Goal: Entertainment & Leisure: Browse casually

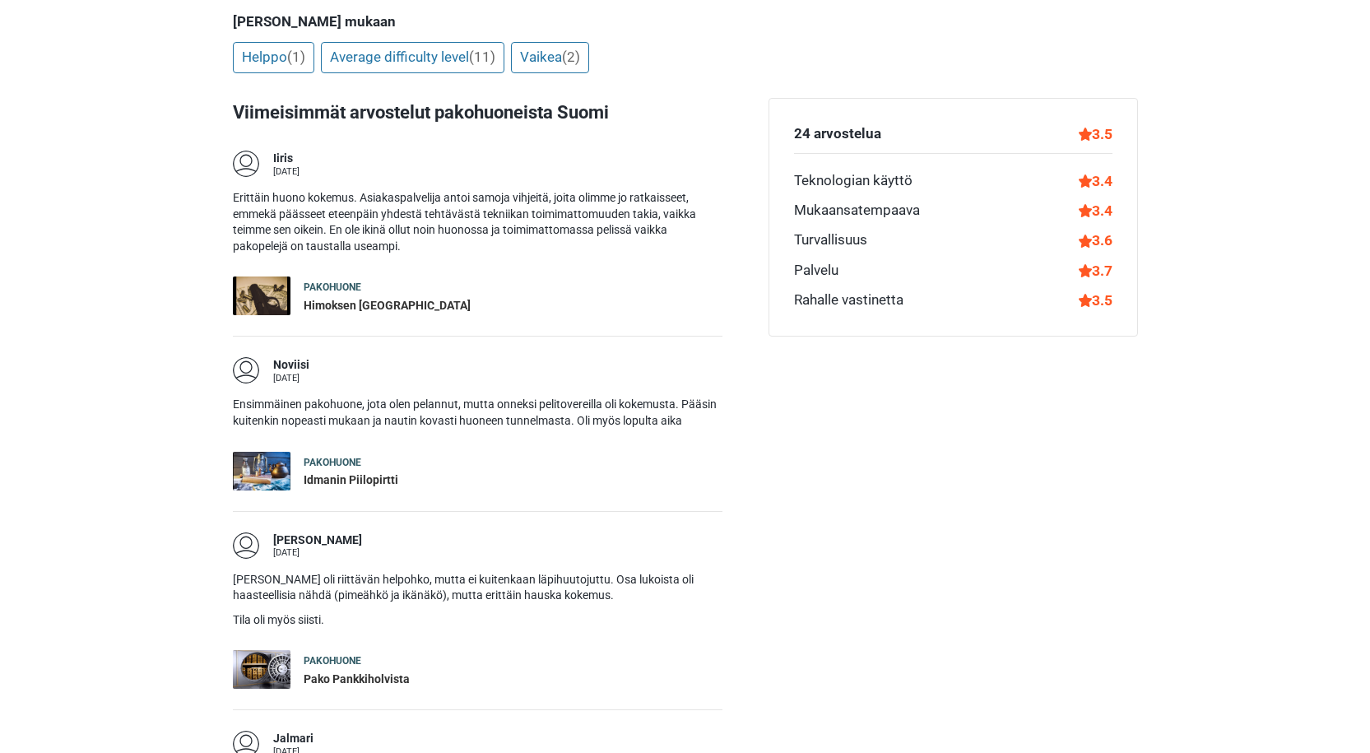
scroll to position [828, 0]
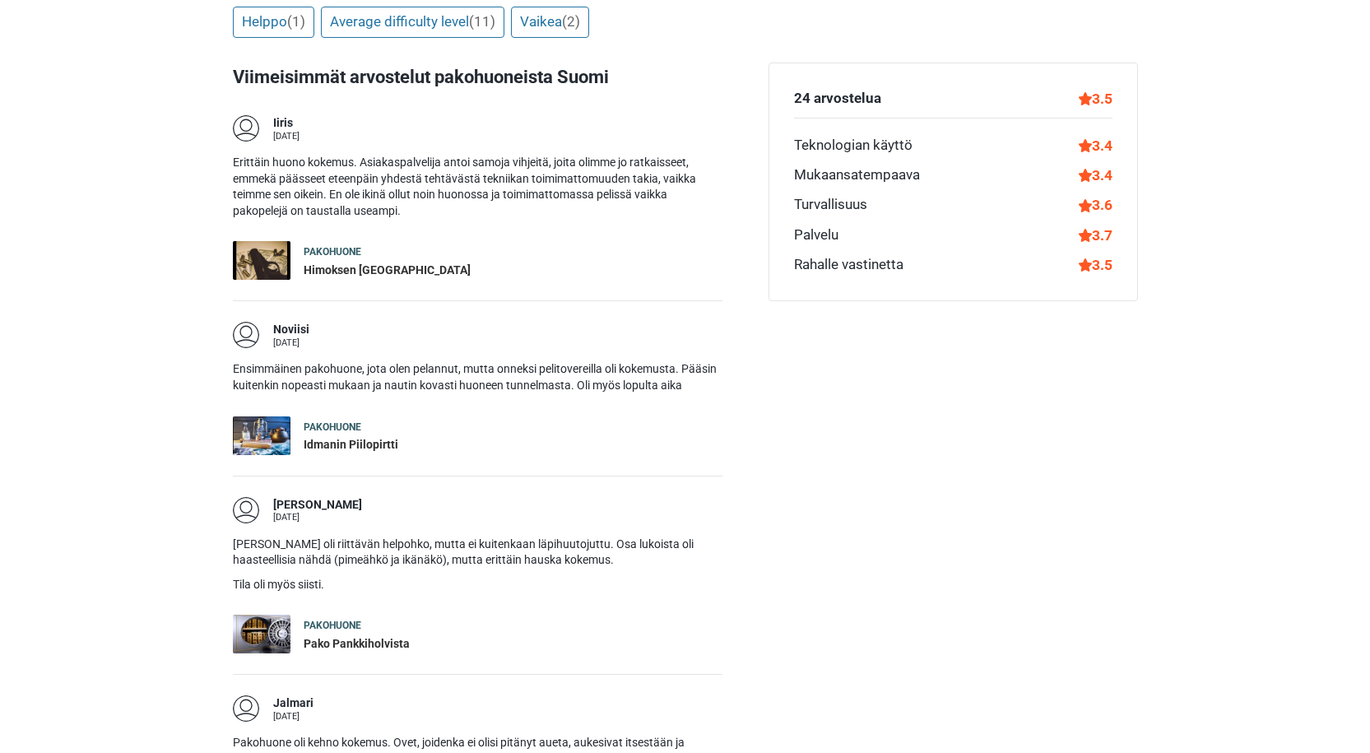
click at [344, 242] on div "Pakohuone Himoksen Uumenissa" at bounding box center [387, 260] width 167 height 39
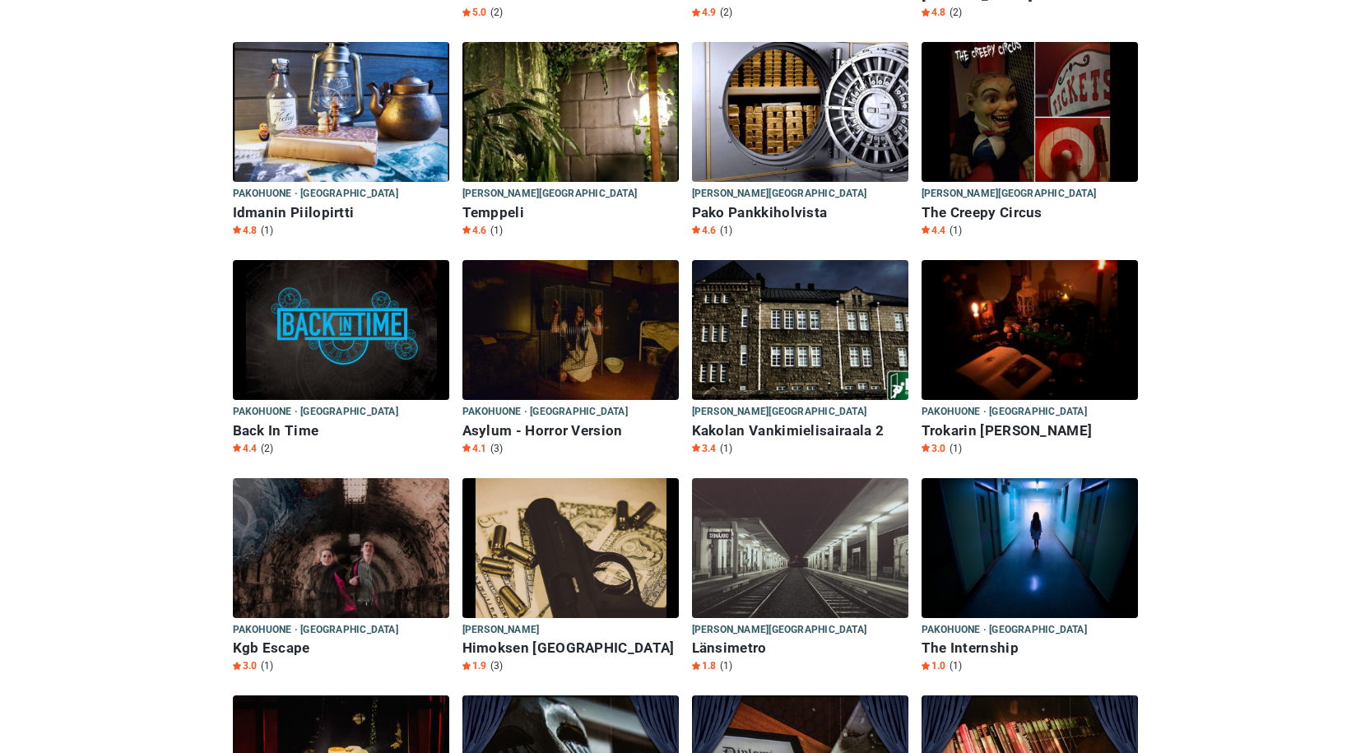
scroll to position [3652, 0]
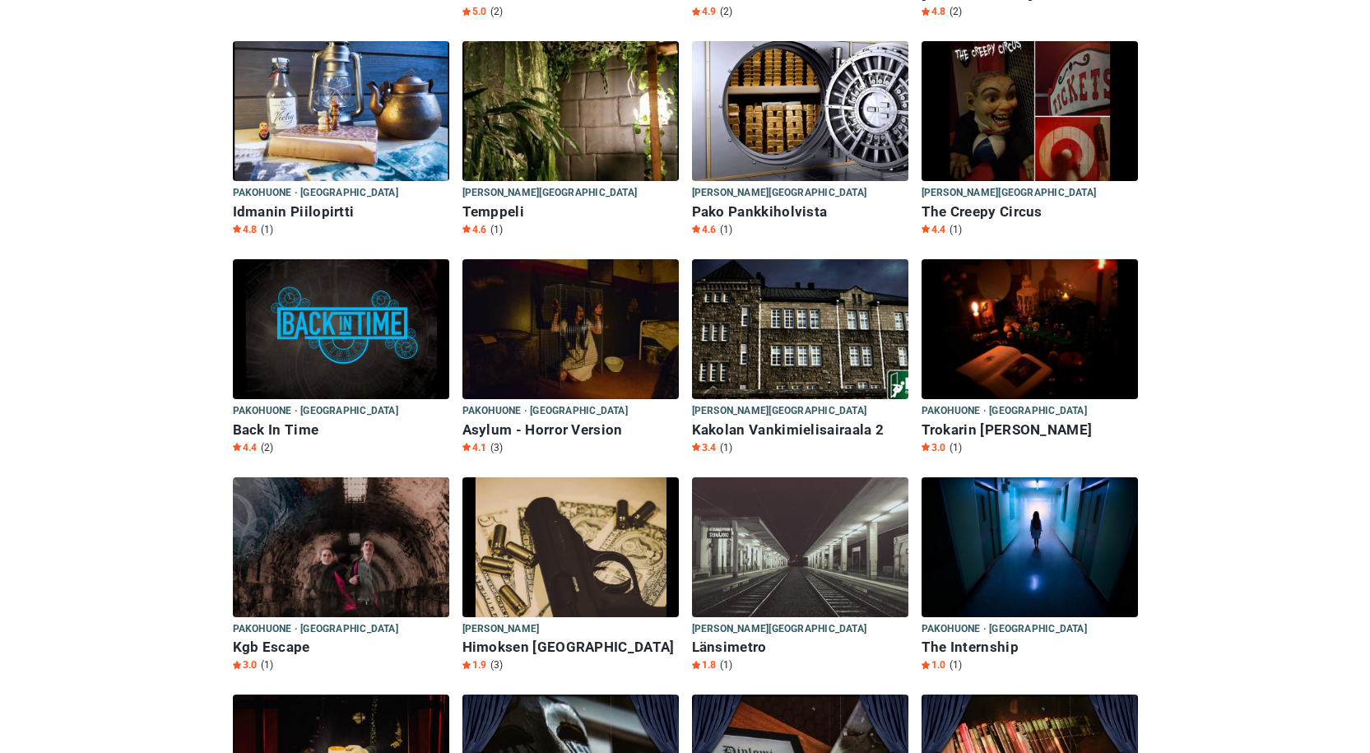
click at [565, 299] on img at bounding box center [570, 329] width 216 height 140
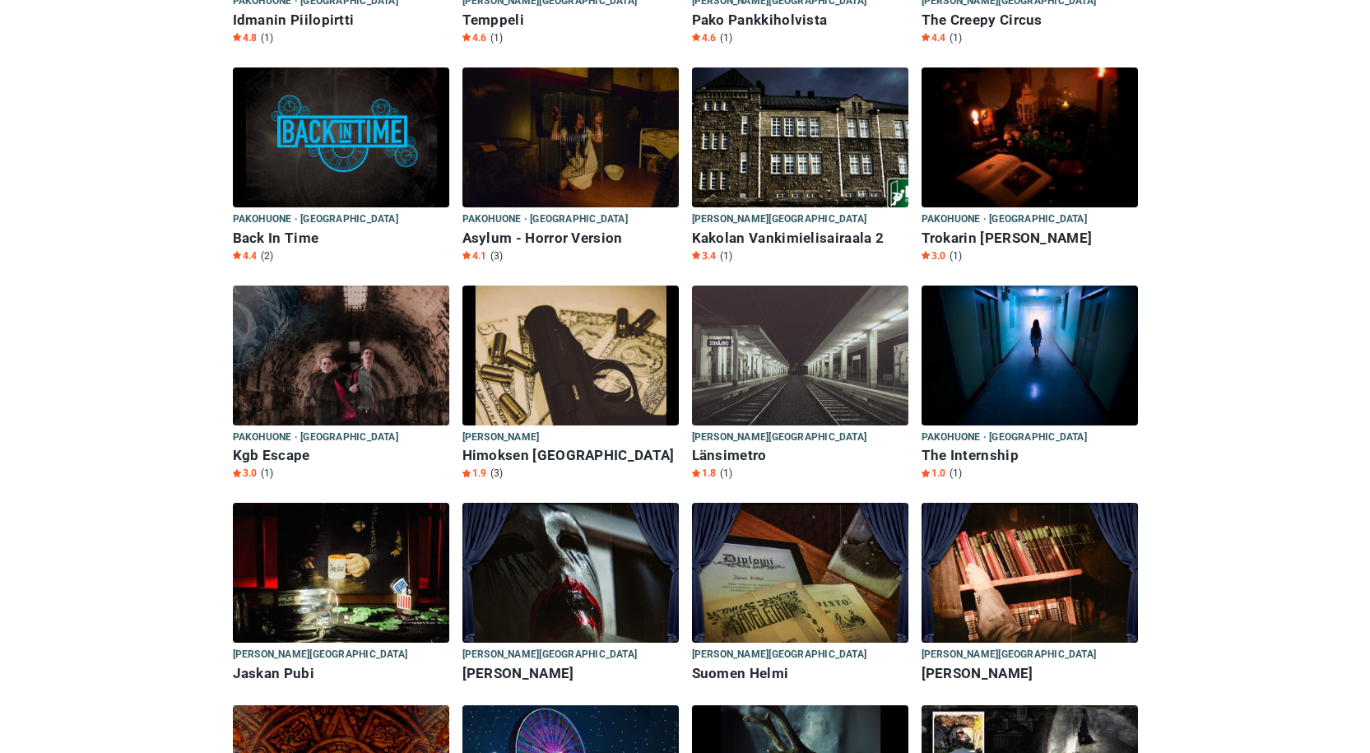
scroll to position [3864, 0]
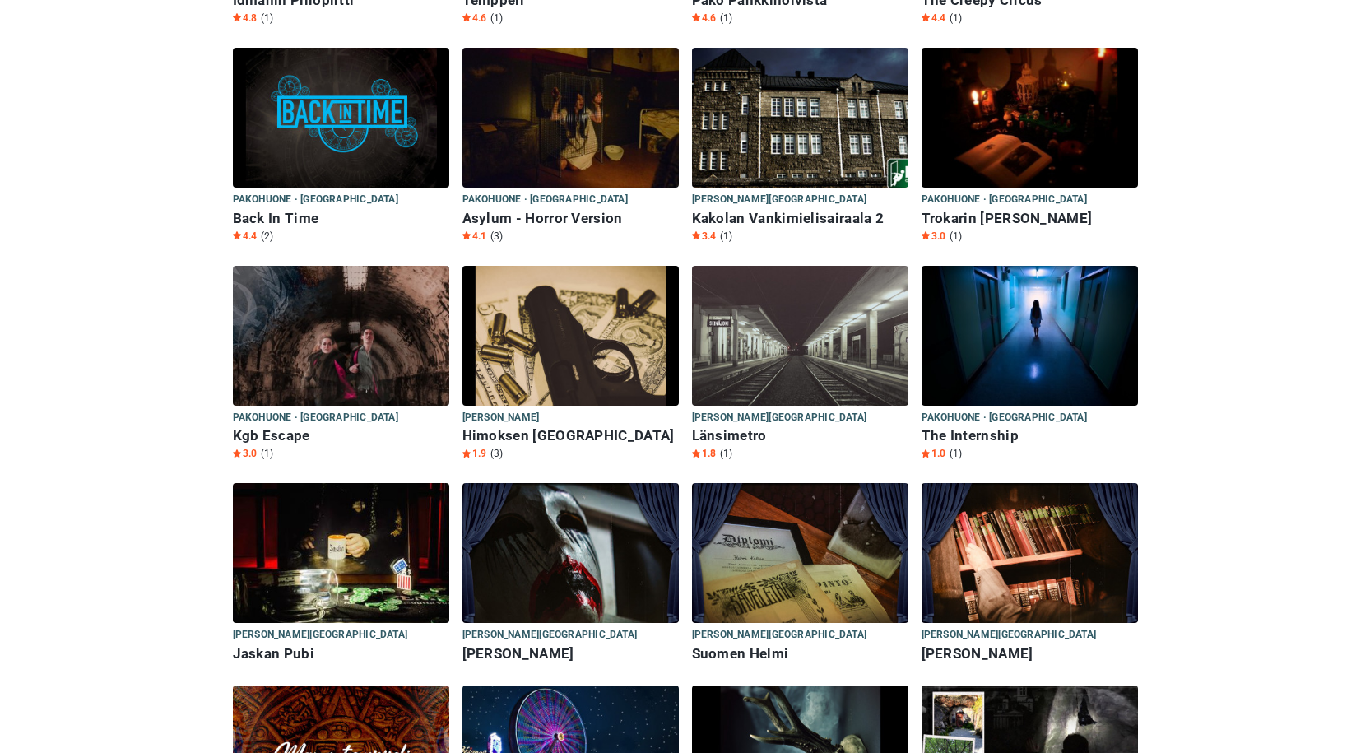
click at [586, 525] on img at bounding box center [570, 553] width 216 height 140
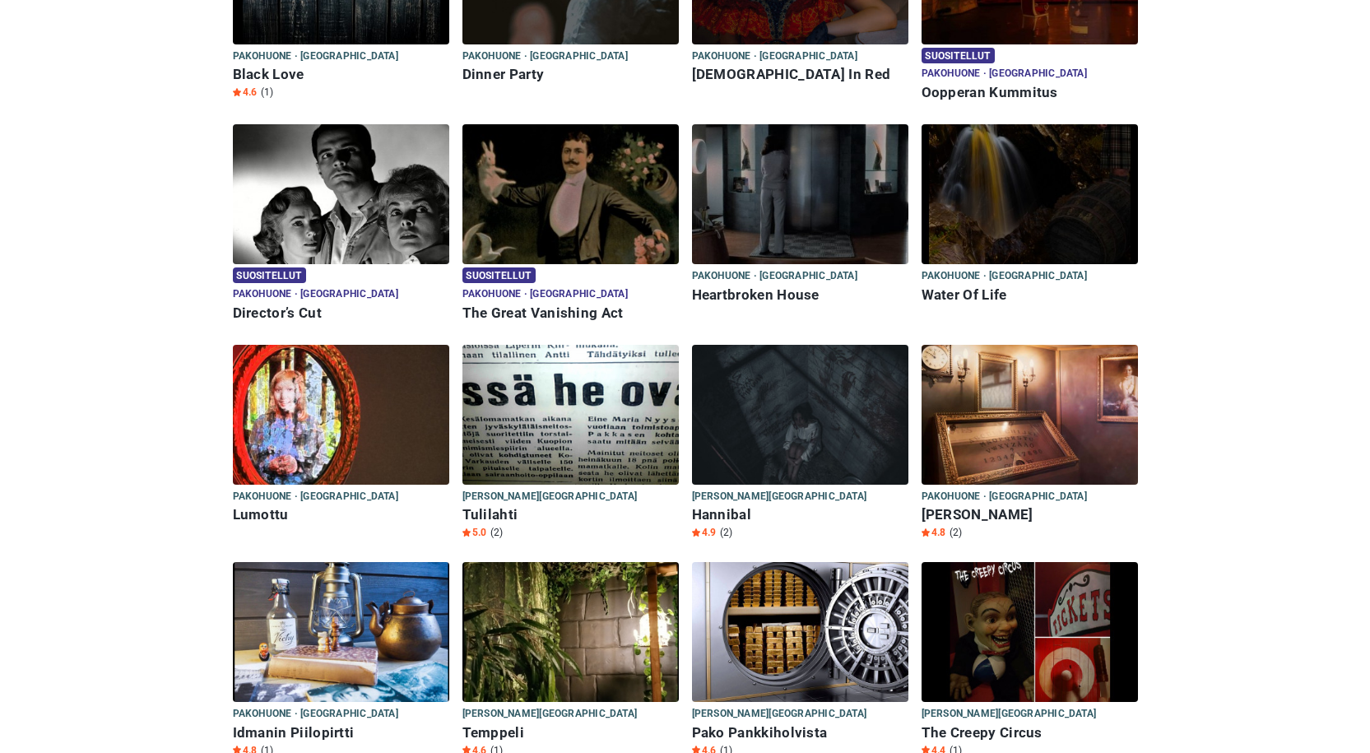
scroll to position [3130, 0]
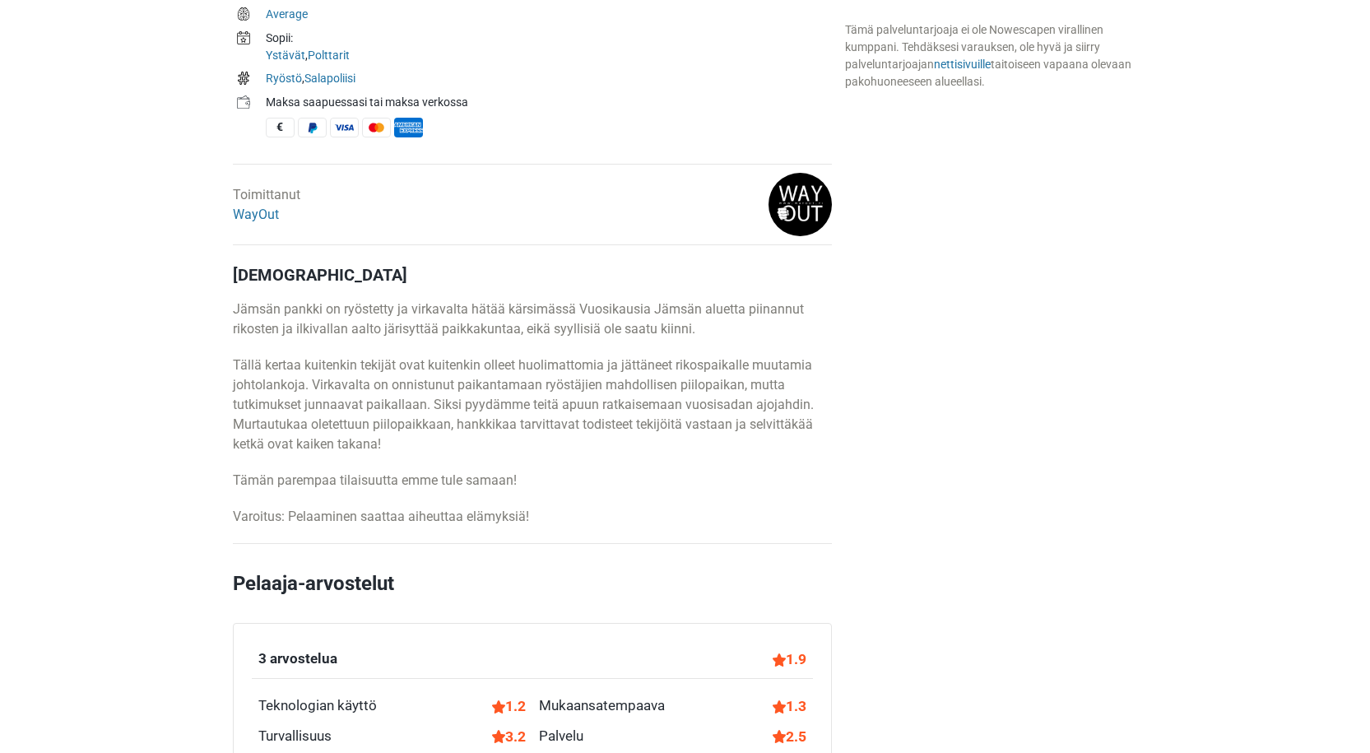
scroll to position [654, 0]
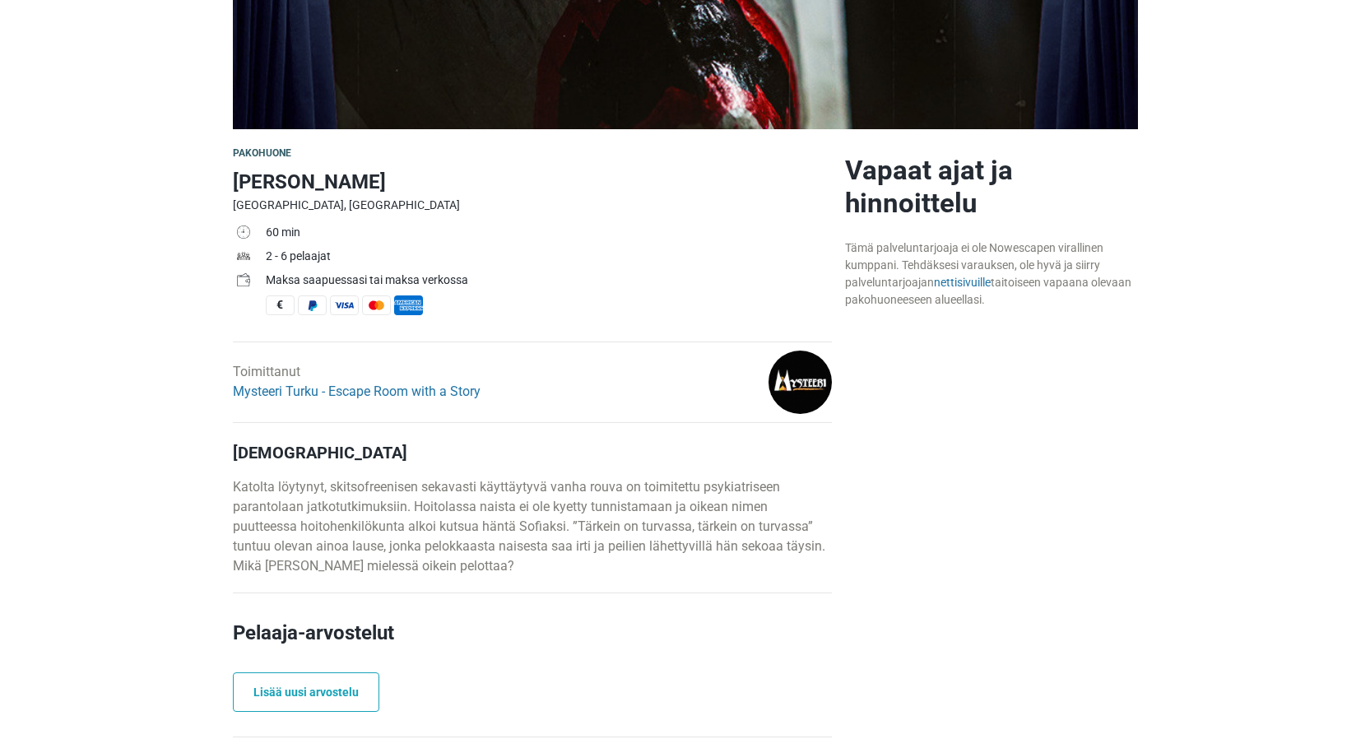
scroll to position [371, 0]
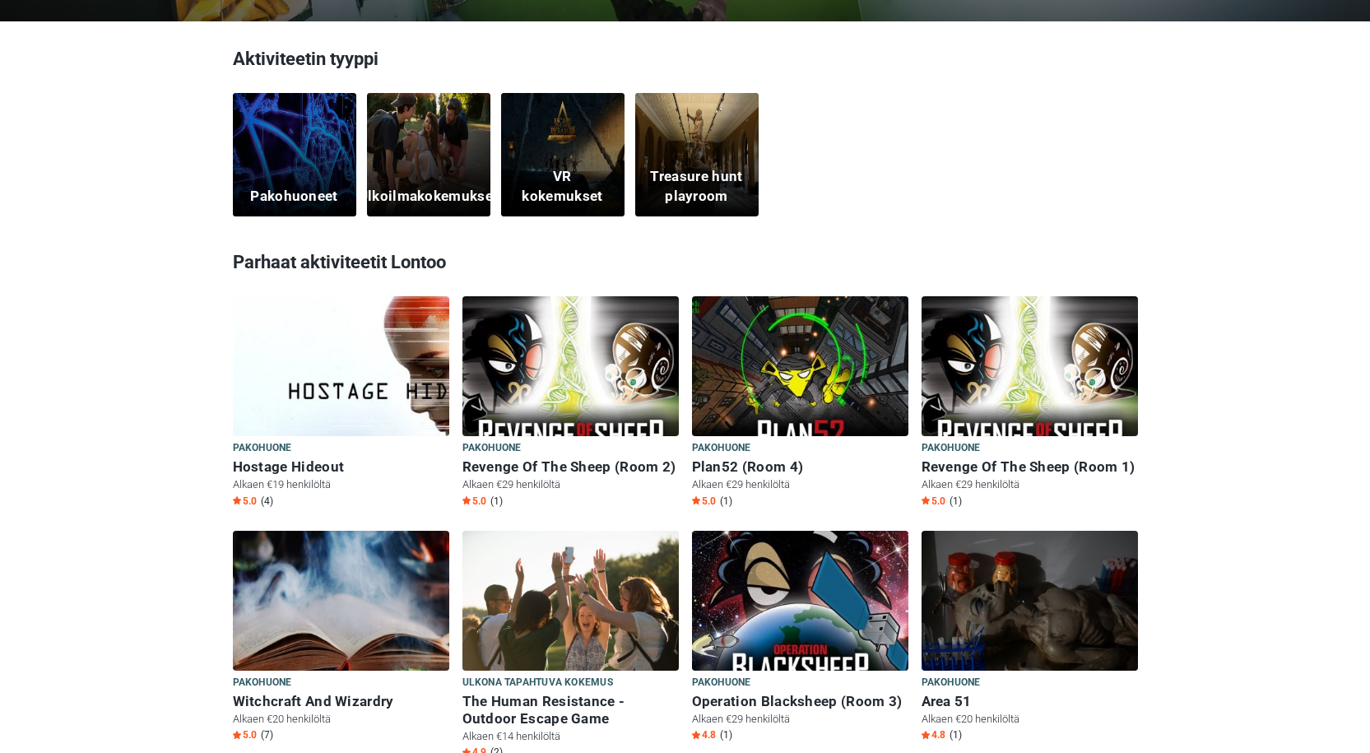
scroll to position [473, 0]
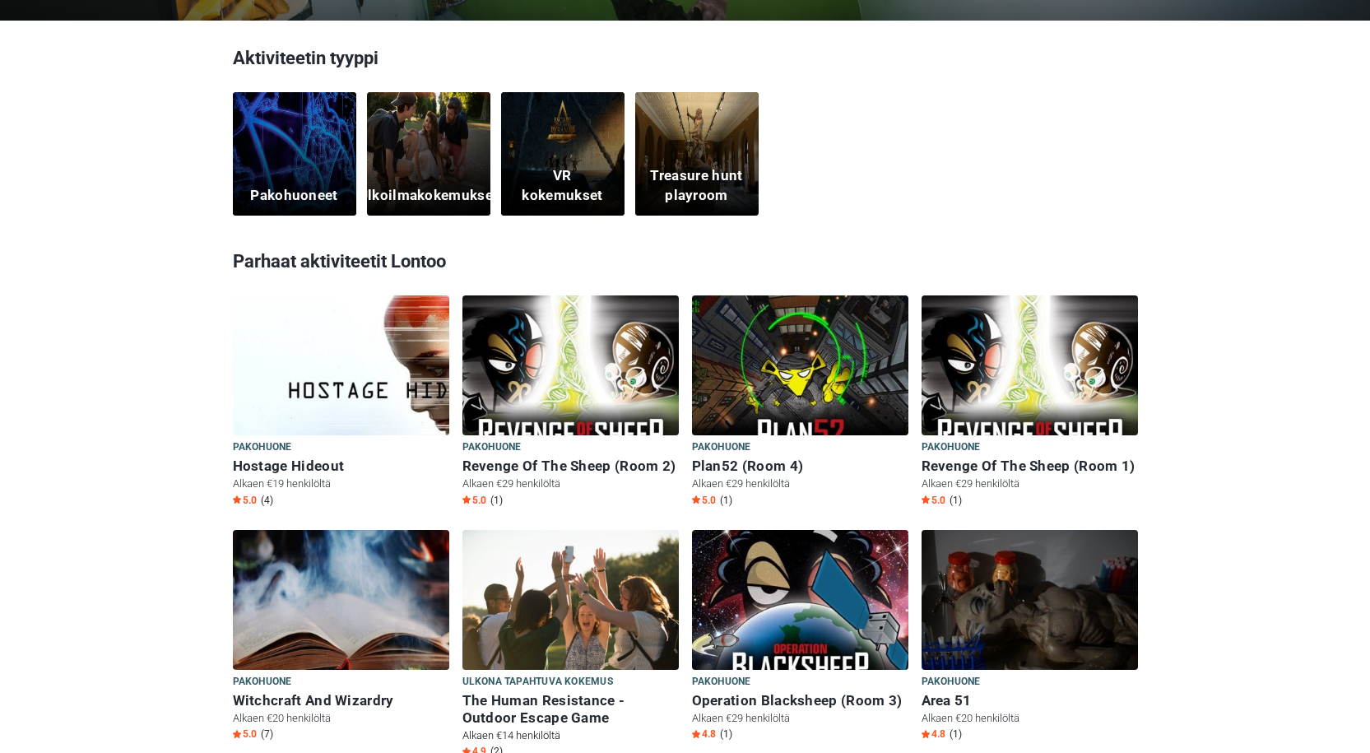
click at [588, 590] on img at bounding box center [570, 610] width 216 height 160
click at [401, 368] on img at bounding box center [341, 375] width 216 height 160
click at [977, 356] on img at bounding box center [1029, 375] width 216 height 160
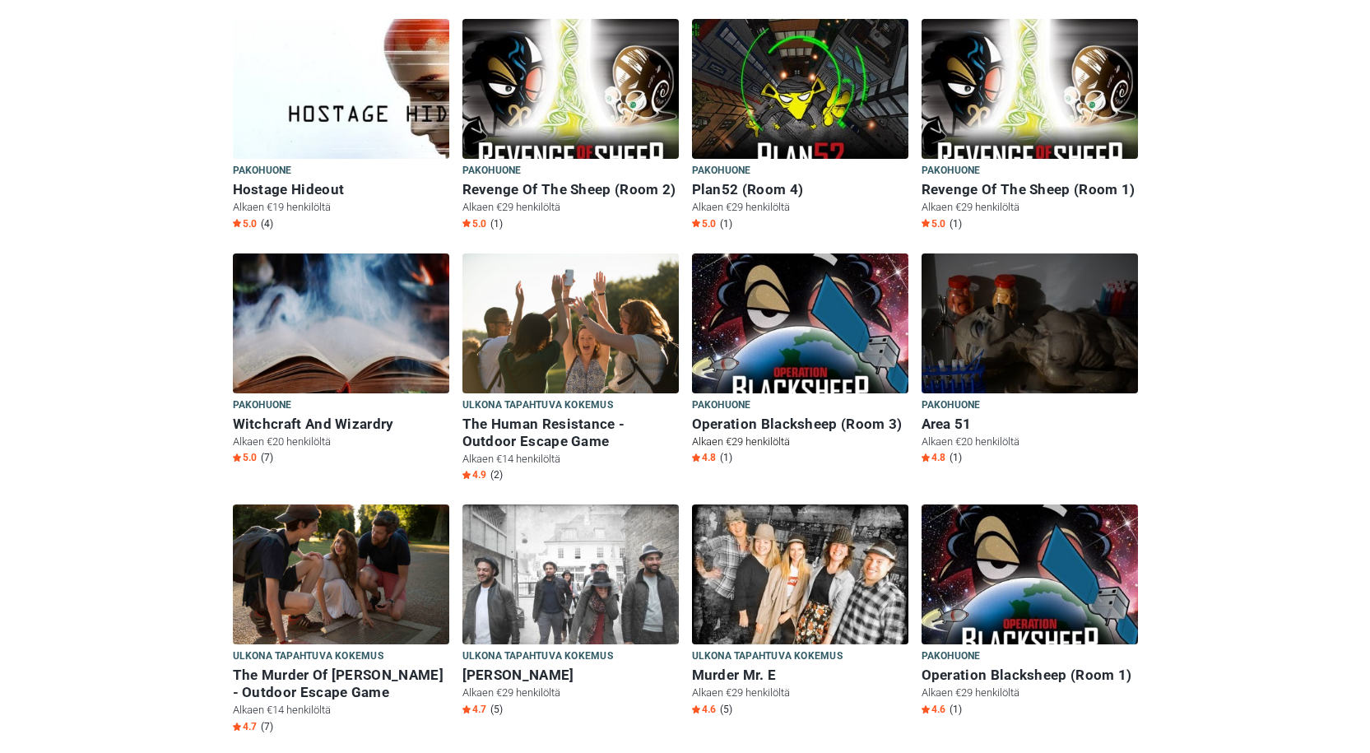
scroll to position [752, 0]
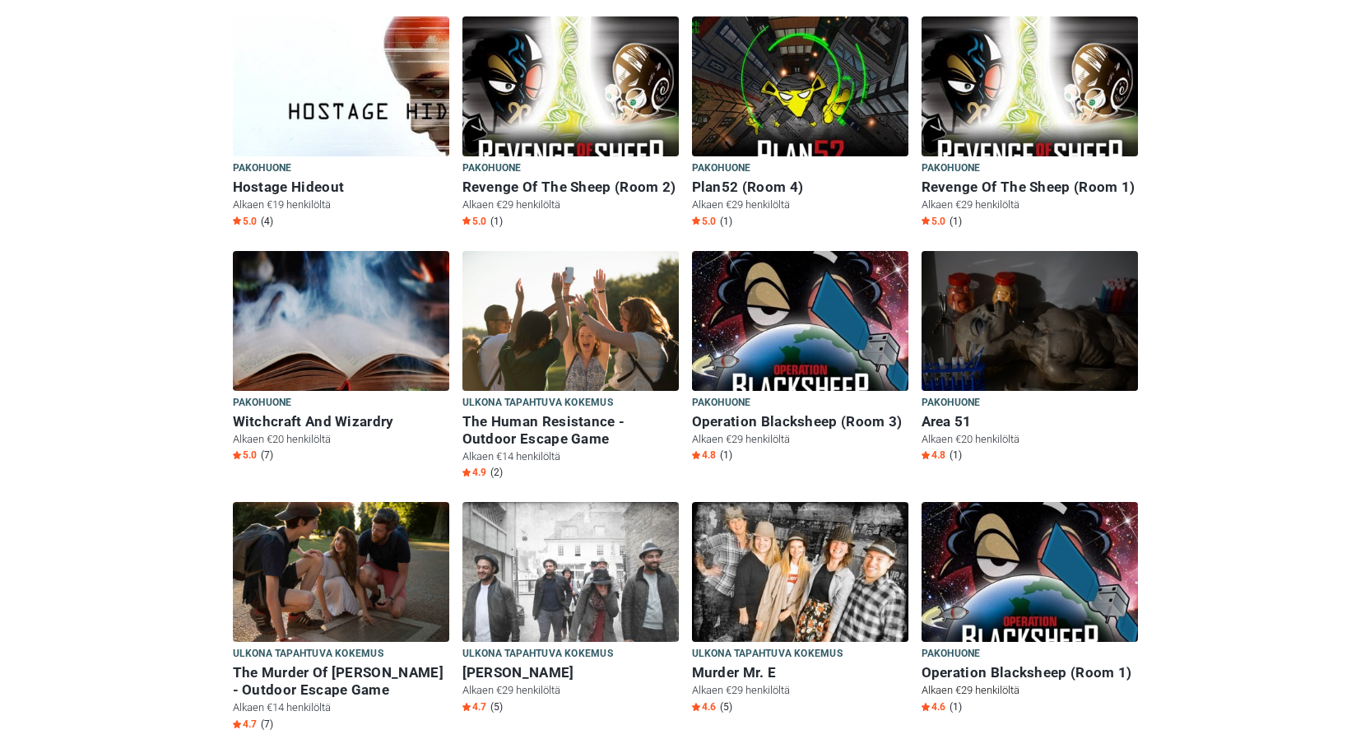
click at [1084, 541] on img at bounding box center [1029, 582] width 216 height 160
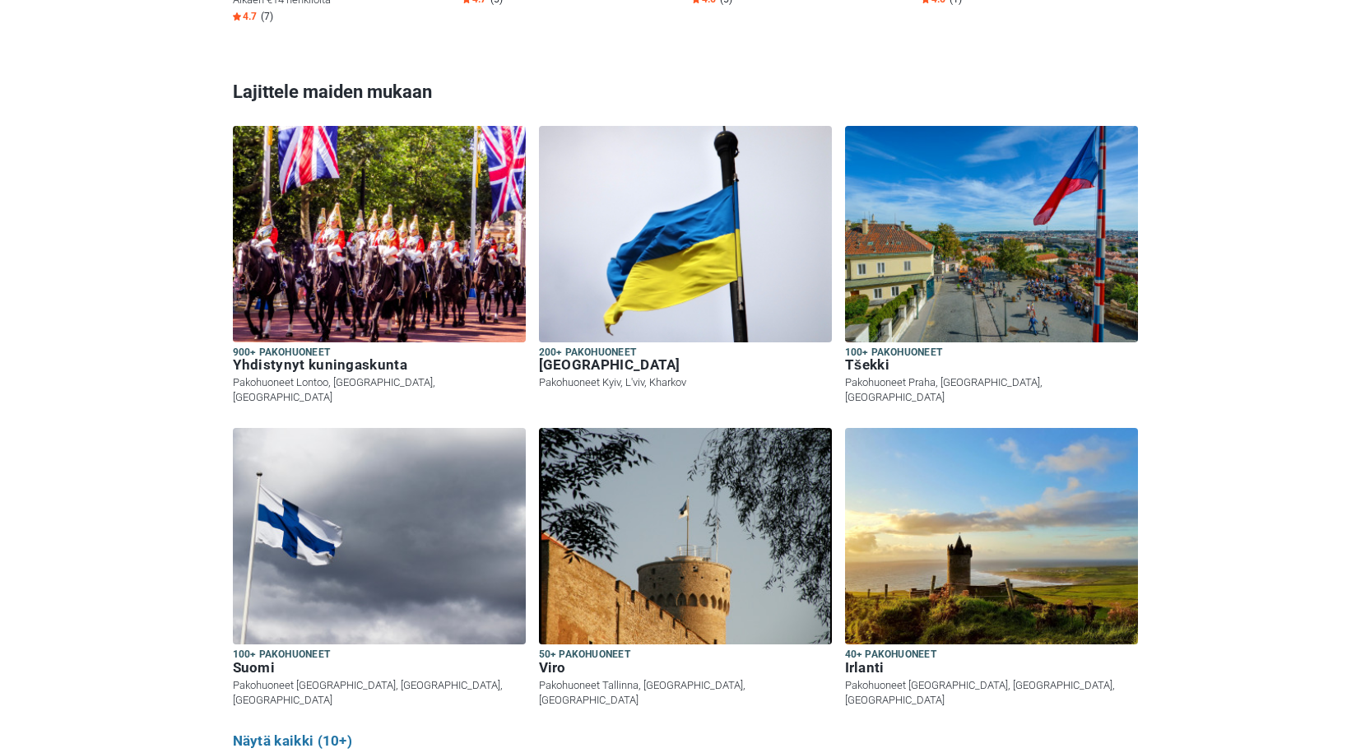
scroll to position [1460, 0]
click at [392, 553] on img at bounding box center [379, 535] width 293 height 216
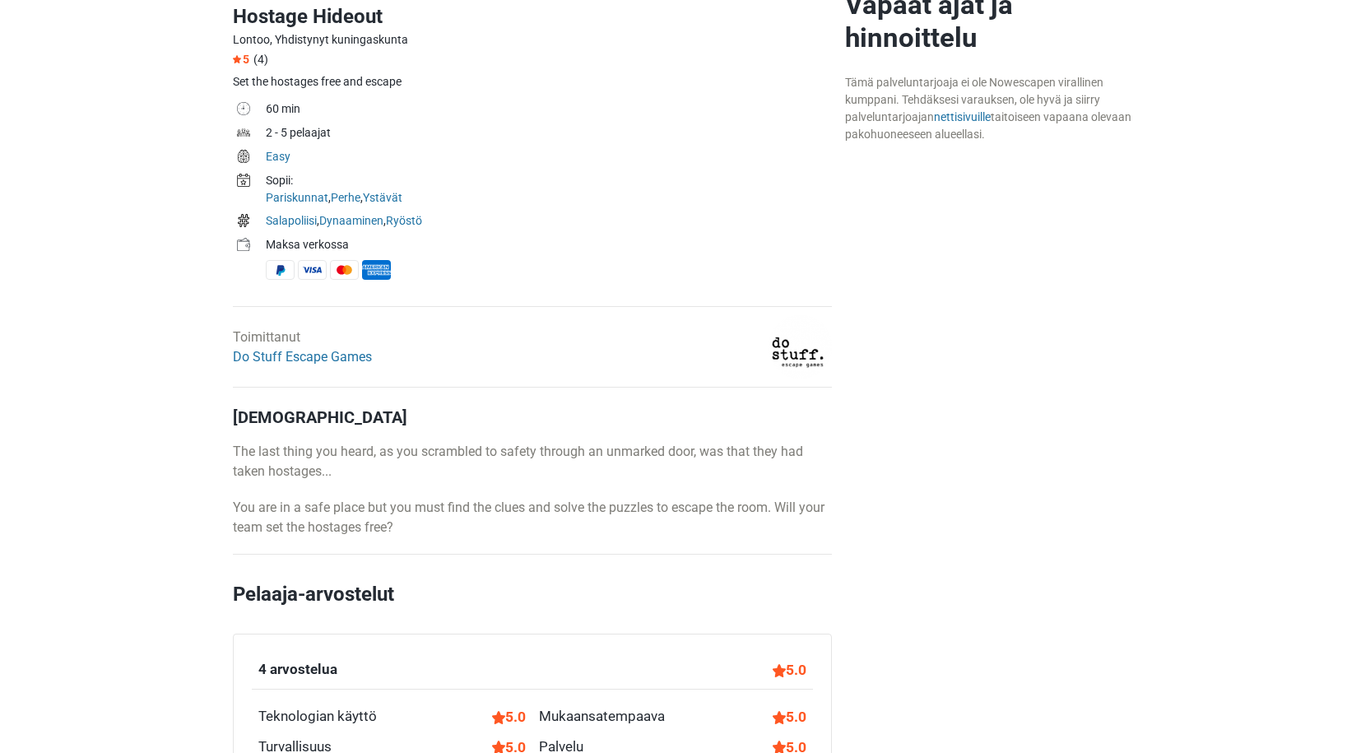
scroll to position [539, 0]
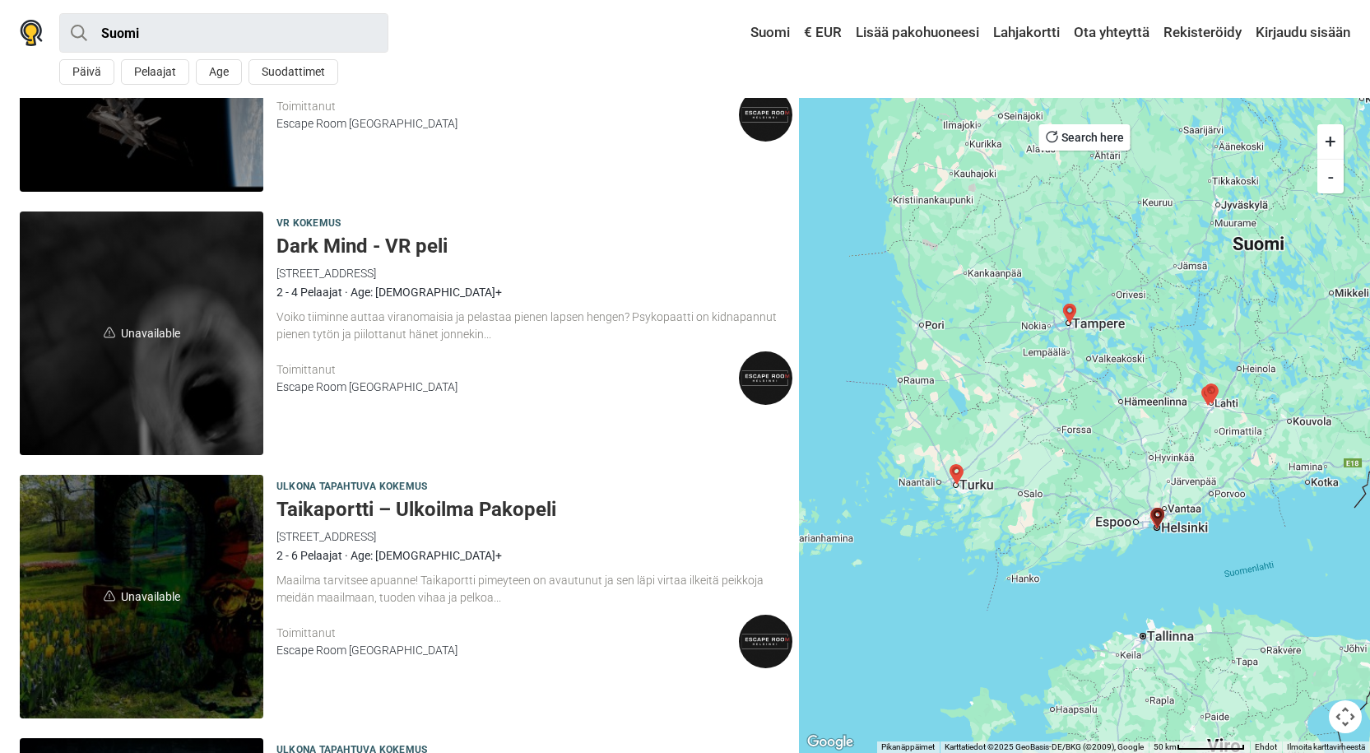
scroll to position [2293, 0]
